Goal: Task Accomplishment & Management: Complete application form

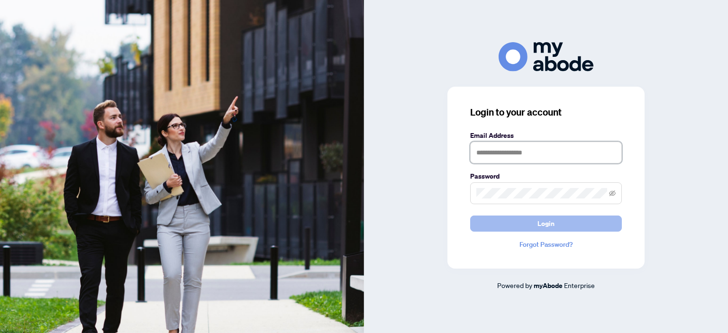
type input "**********"
click at [517, 223] on button "Login" at bounding box center [546, 224] width 152 height 16
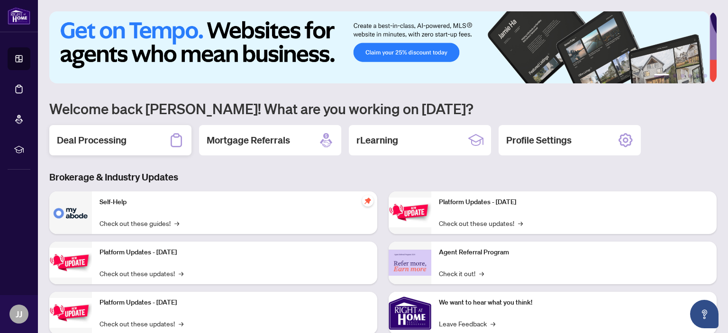
click at [104, 135] on h2 "Deal Processing" at bounding box center [92, 140] width 70 height 13
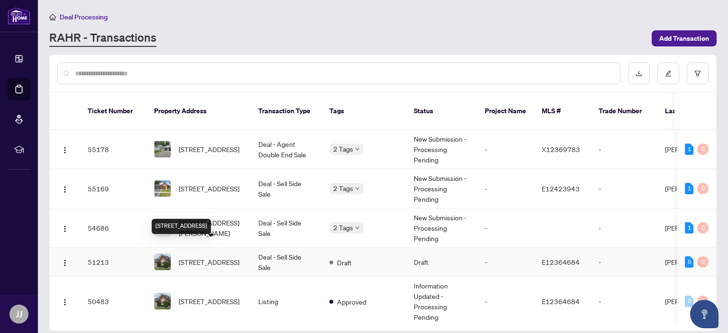
click at [201, 257] on span "[STREET_ADDRESS]" at bounding box center [209, 262] width 61 height 10
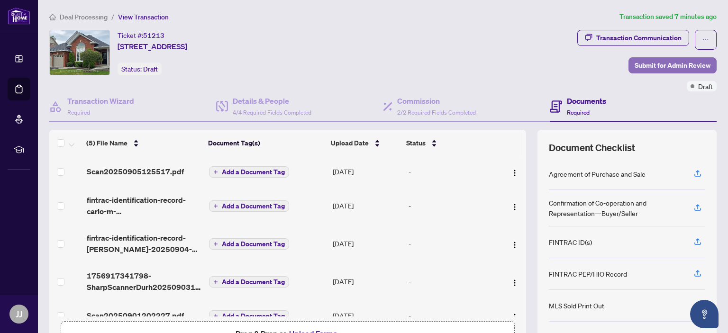
click at [664, 61] on span "Submit for Admin Review" at bounding box center [673, 65] width 76 height 15
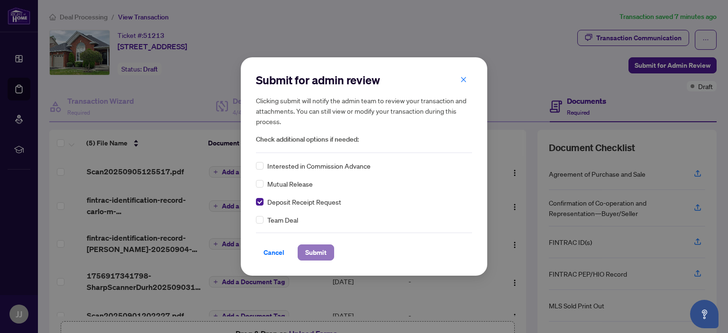
click at [310, 251] on span "Submit" at bounding box center [315, 252] width 21 height 15
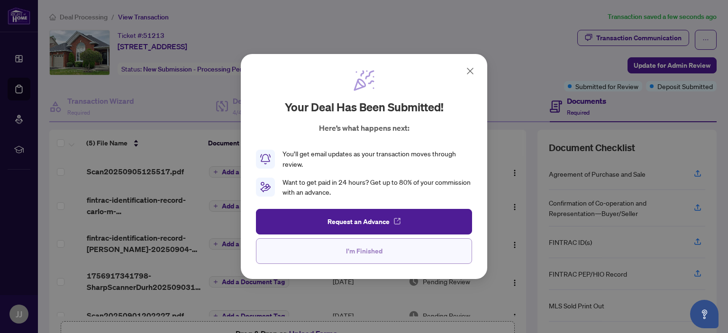
click at [339, 250] on button "I'm Finished" at bounding box center [364, 251] width 216 height 26
